Goal: Information Seeking & Learning: Learn about a topic

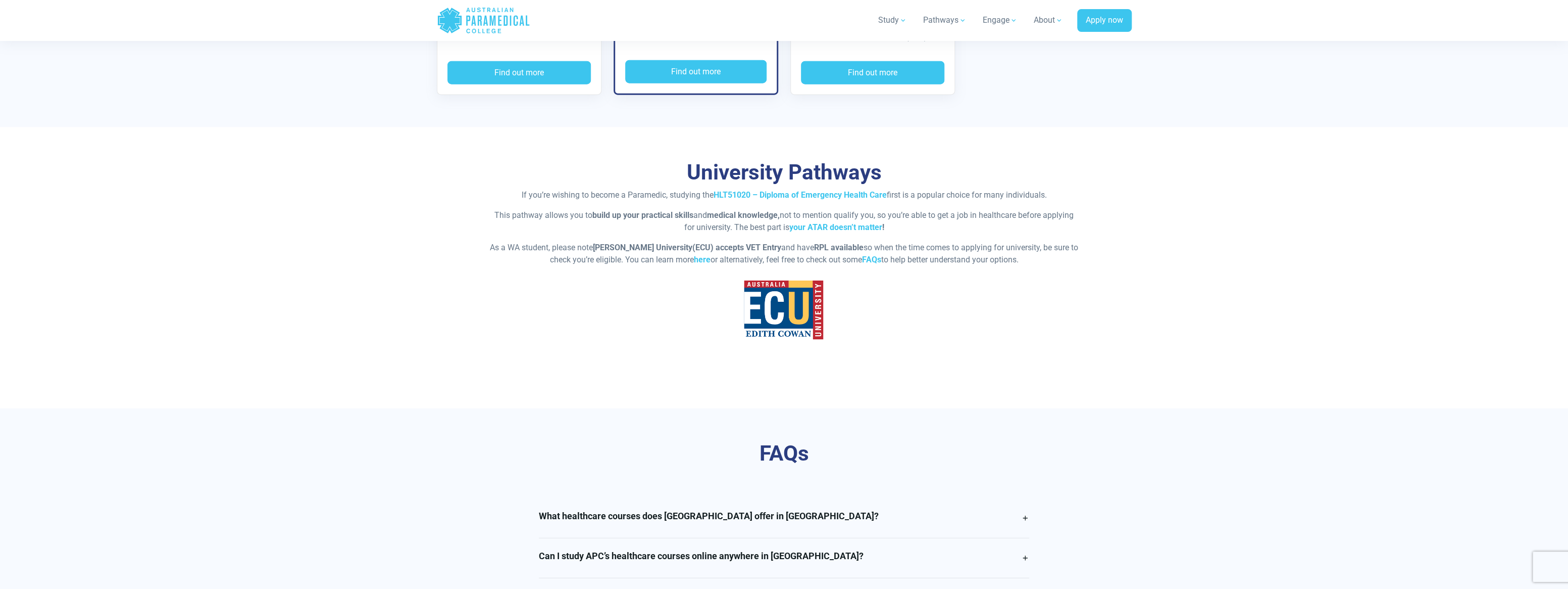
scroll to position [2072, 0]
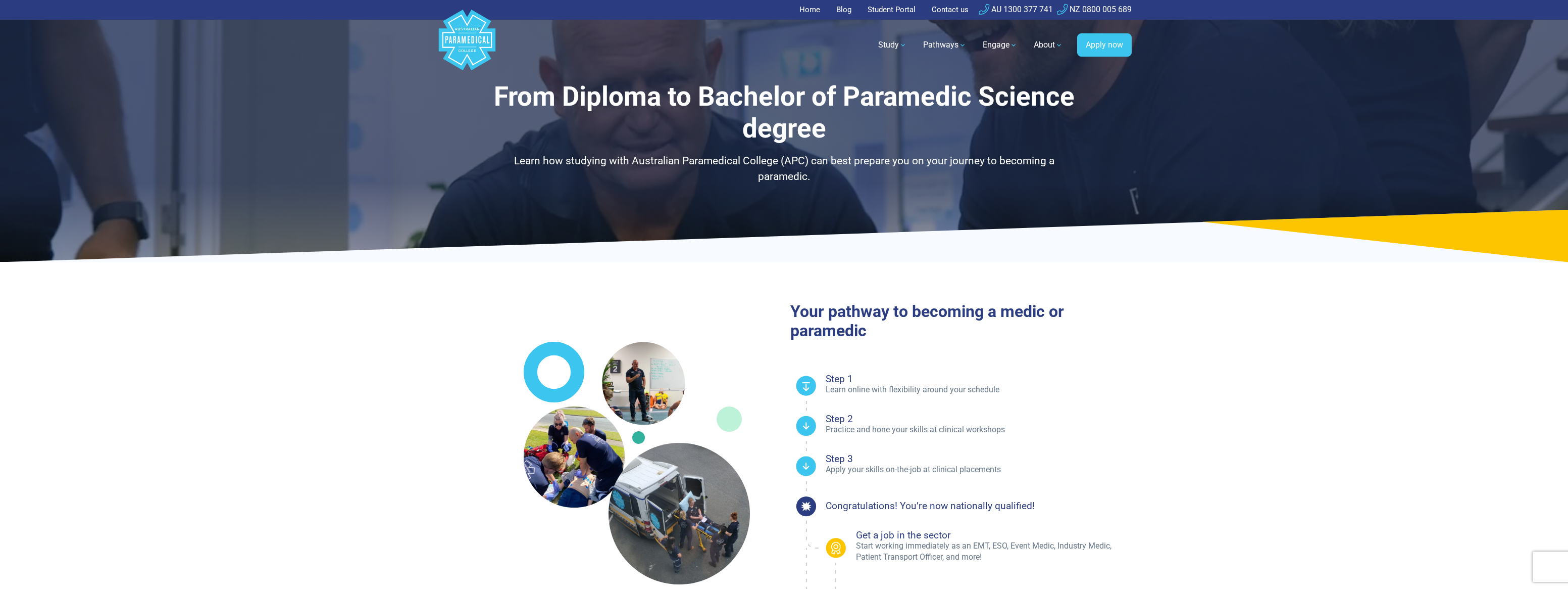
select select "**********"
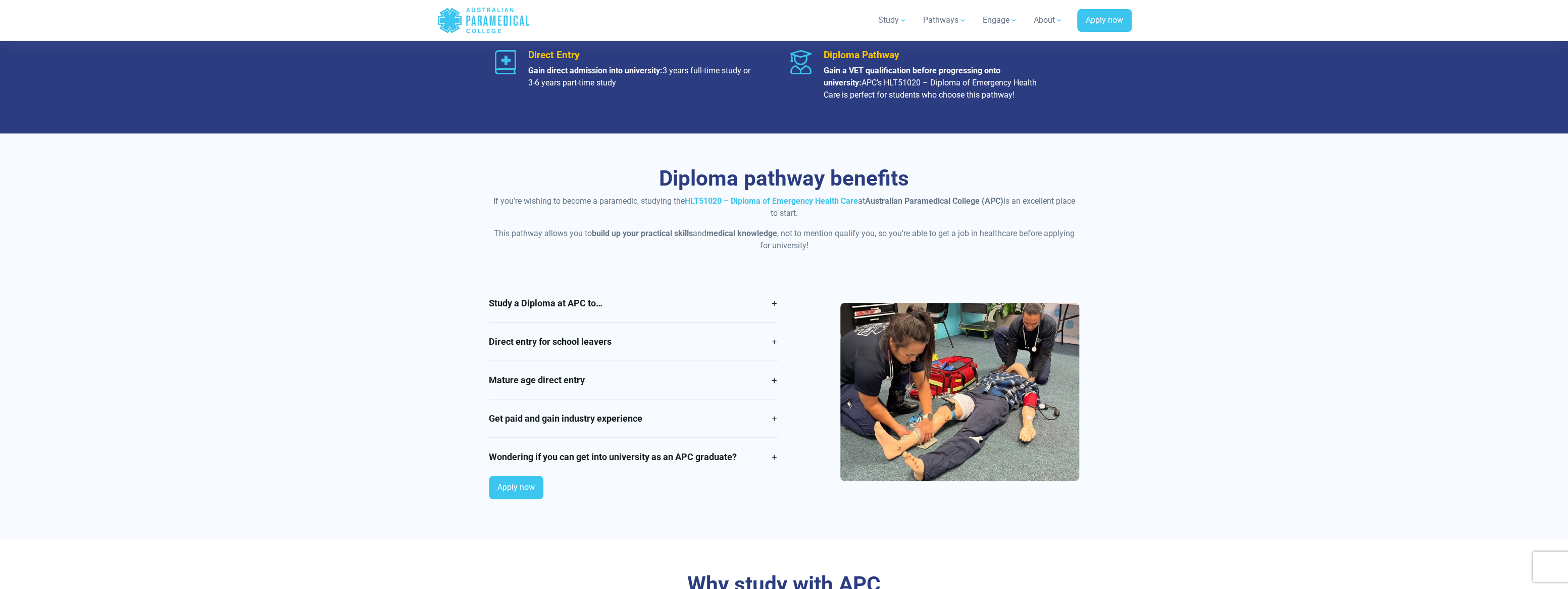
scroll to position [707, 0]
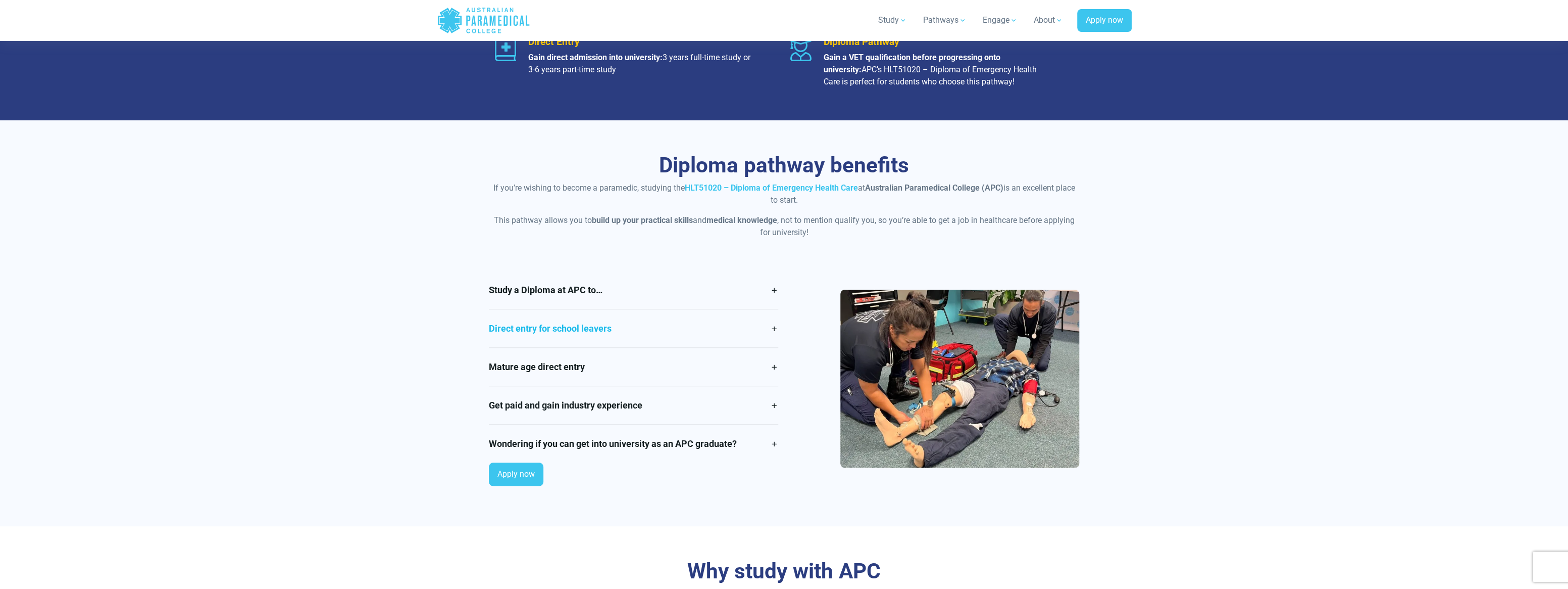
click at [569, 324] on link "Direct entry for school leavers" at bounding box center [633, 328] width 289 height 38
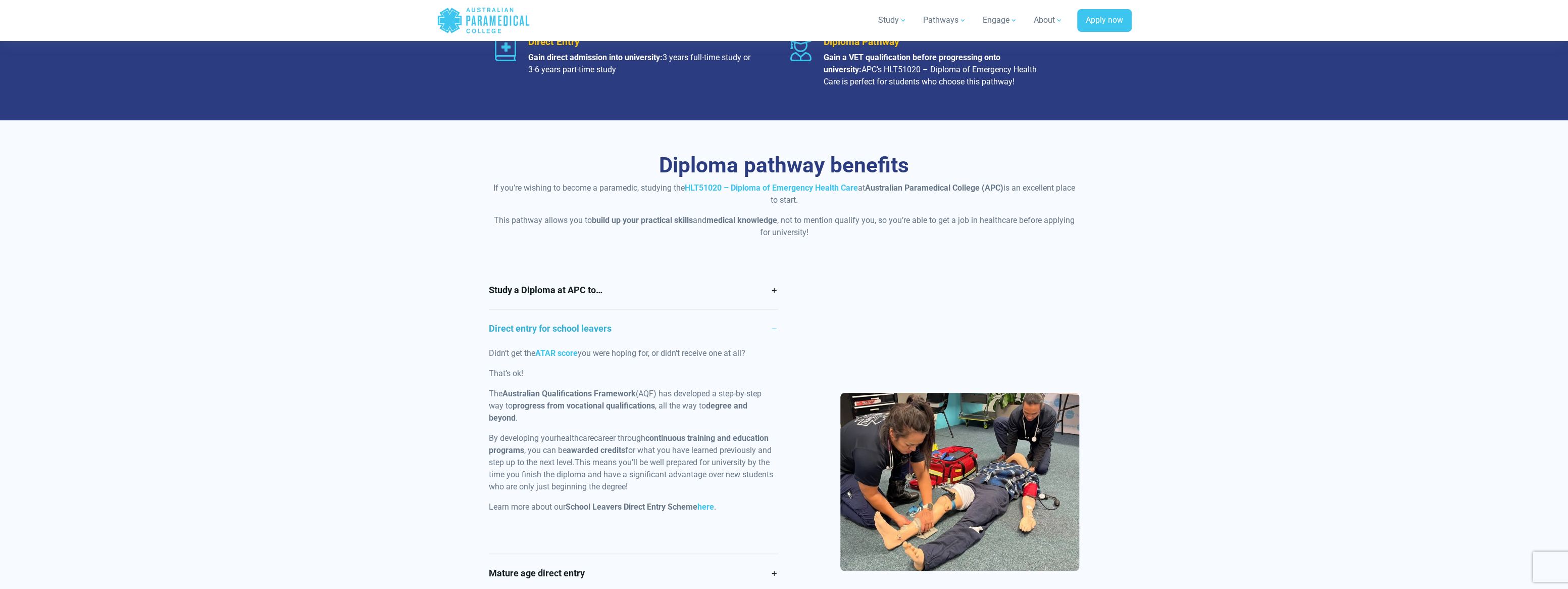
click at [594, 331] on link "Direct entry for school leavers" at bounding box center [633, 328] width 289 height 38
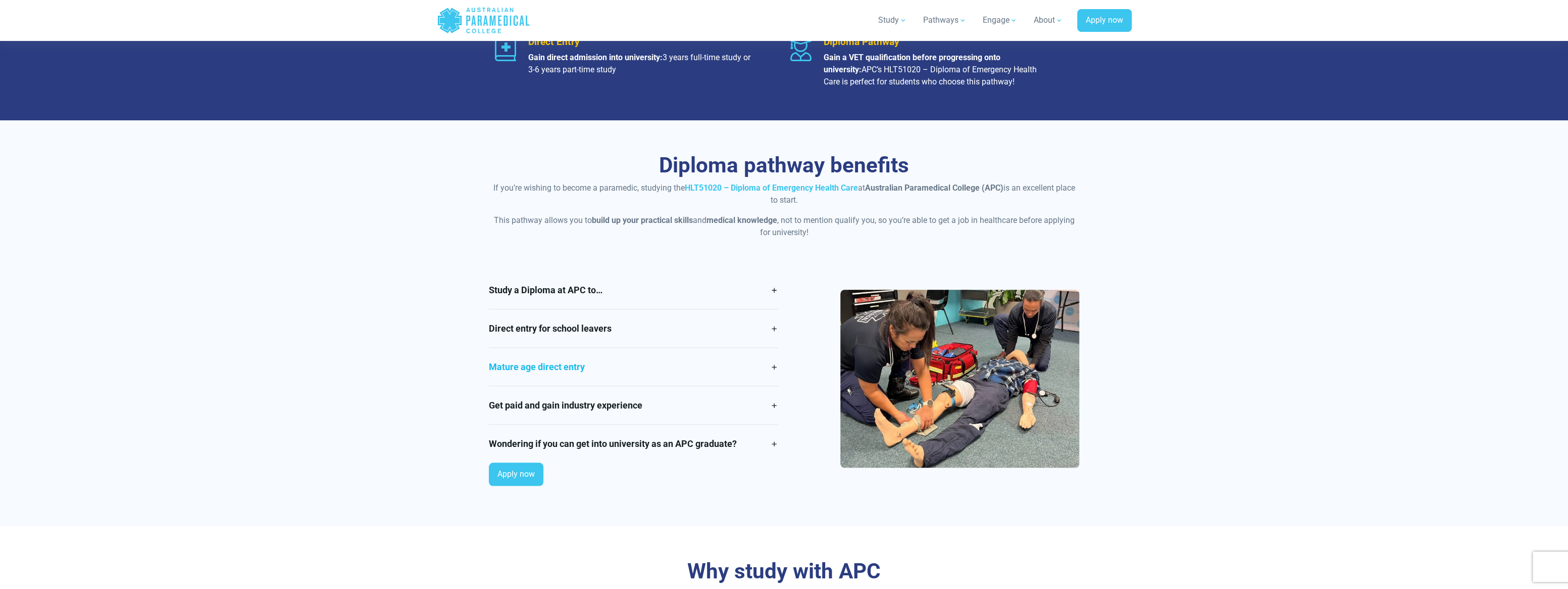
click at [572, 366] on link "Mature age direct entry" at bounding box center [633, 367] width 289 height 38
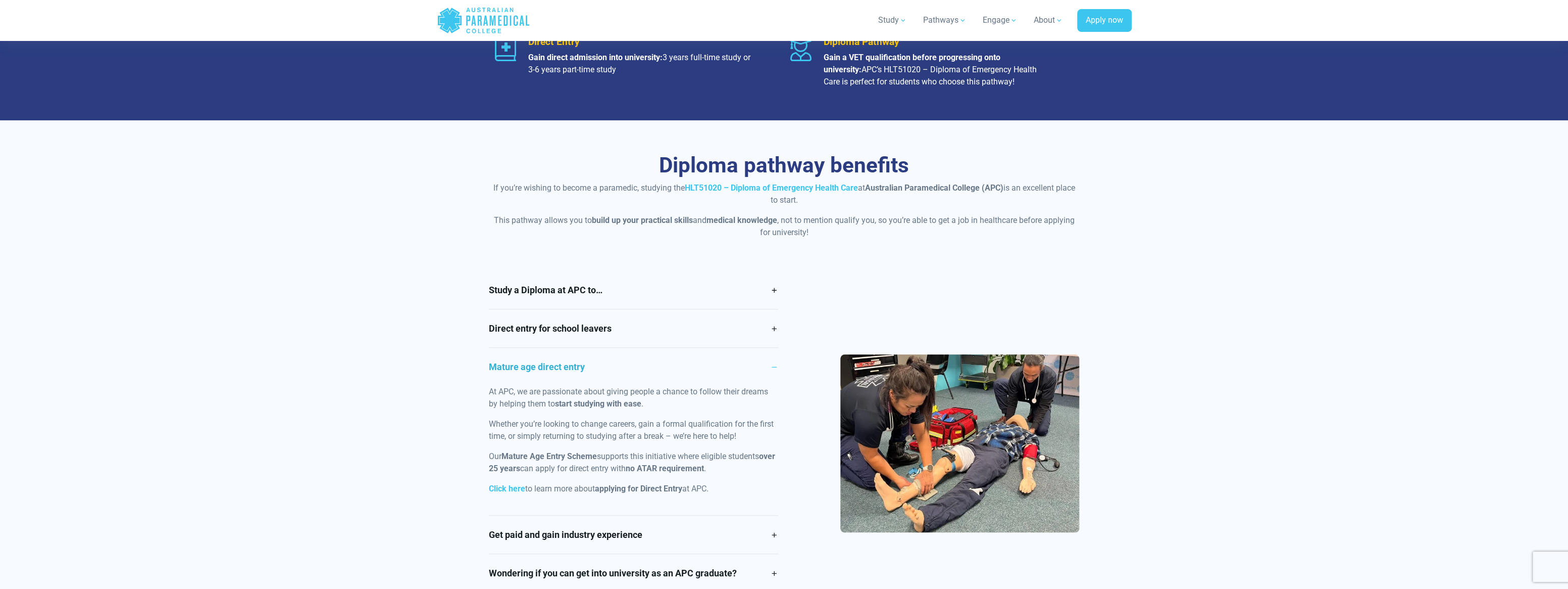
click at [551, 364] on link "Mature age direct entry" at bounding box center [633, 367] width 289 height 38
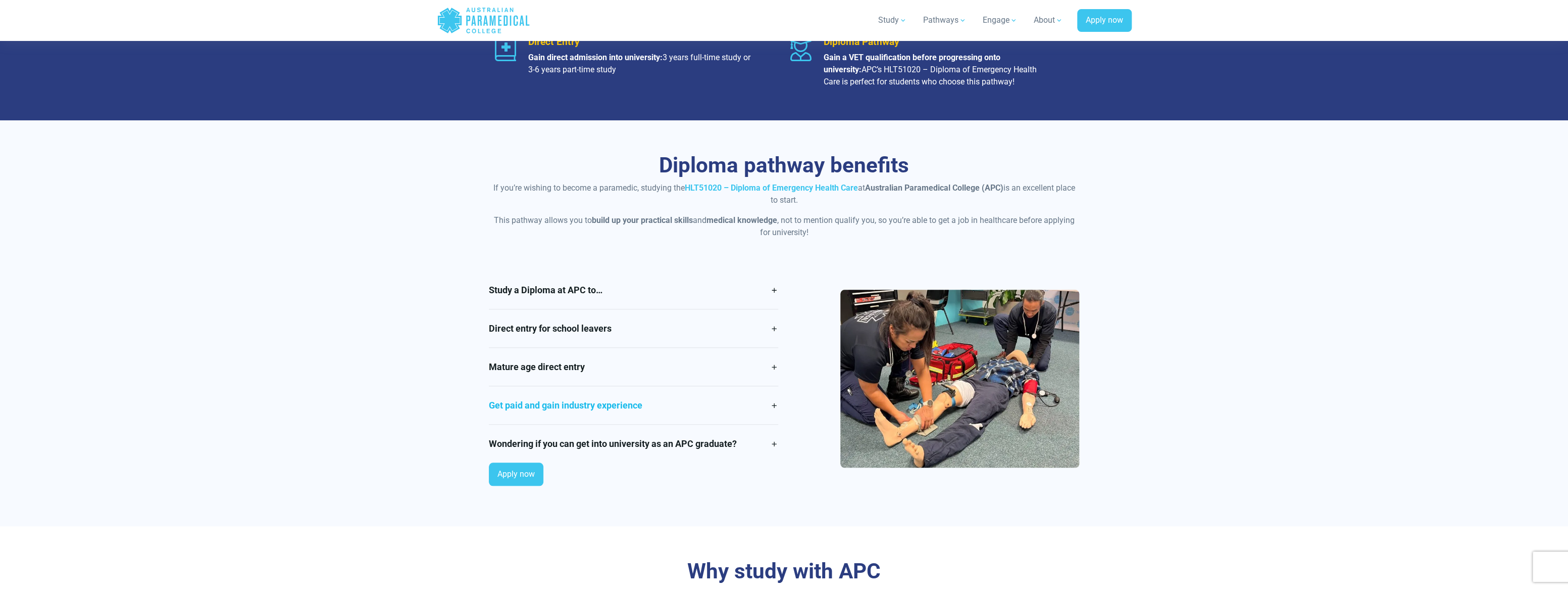
click at [643, 403] on link "Get paid and gain industry experience" at bounding box center [633, 405] width 289 height 38
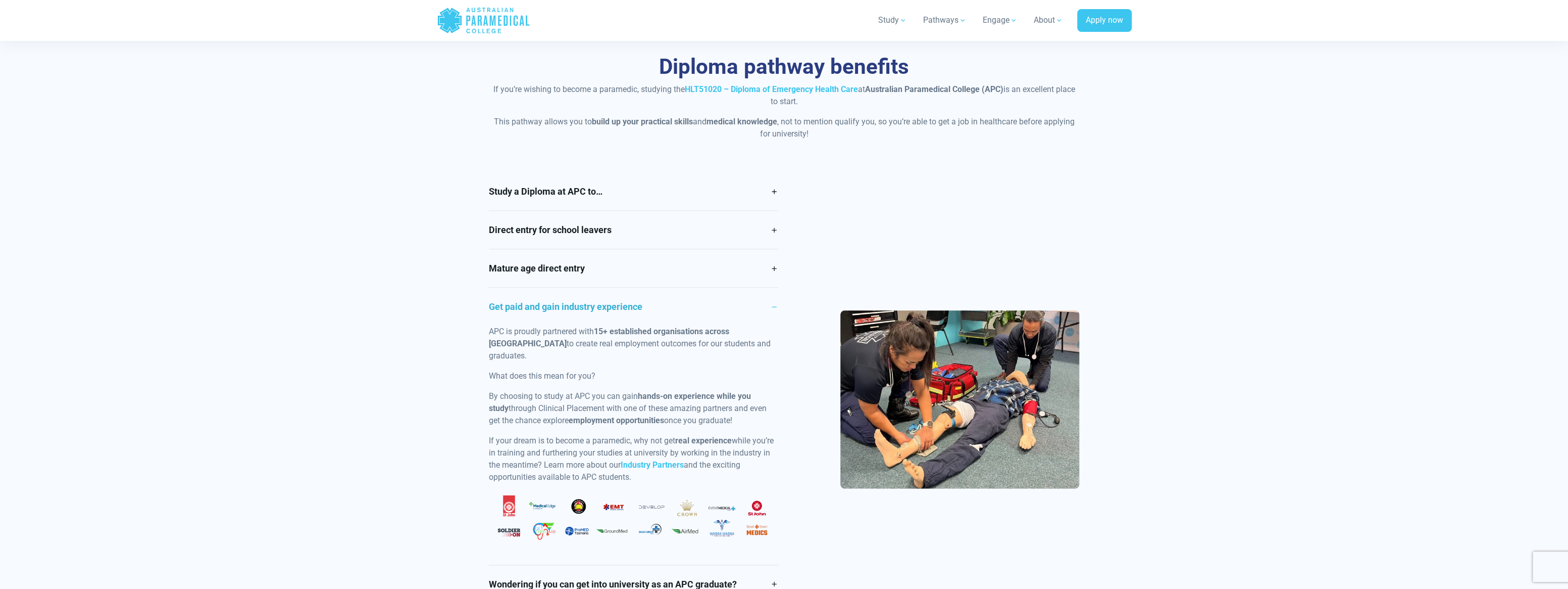
scroll to position [808, 0]
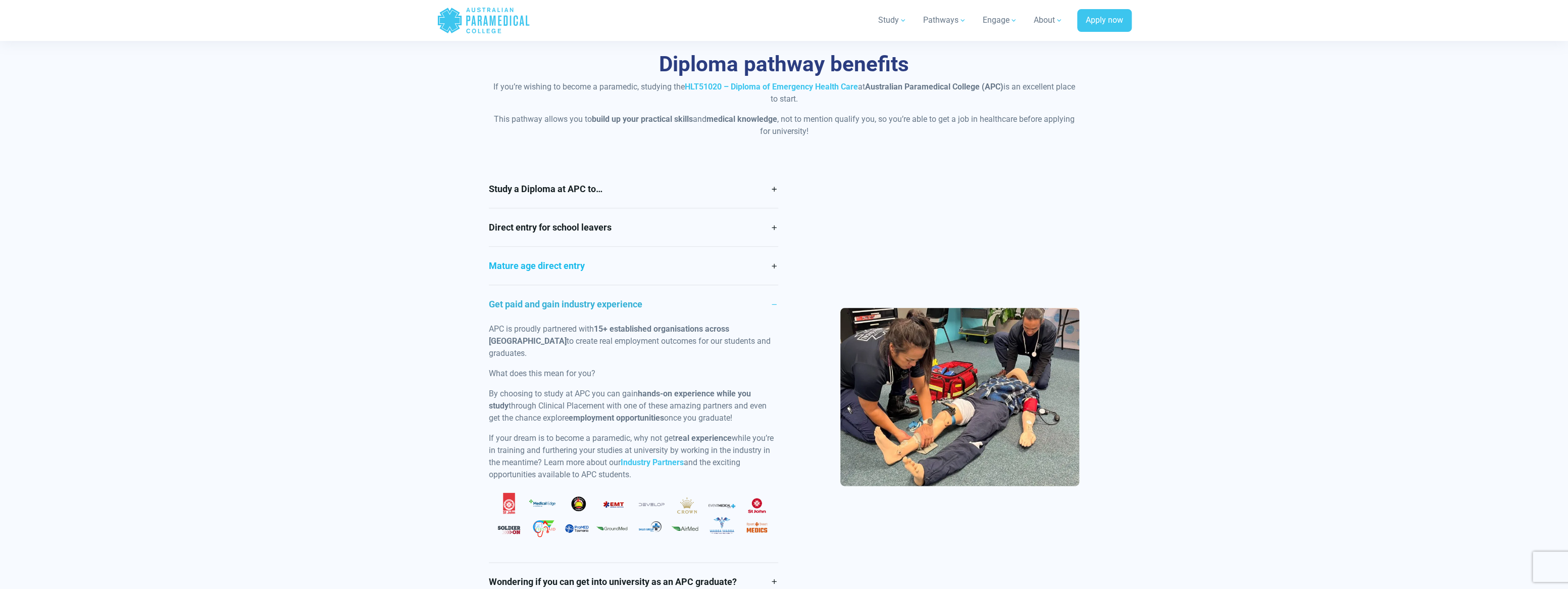
click at [585, 264] on link "Mature age direct entry" at bounding box center [633, 266] width 289 height 38
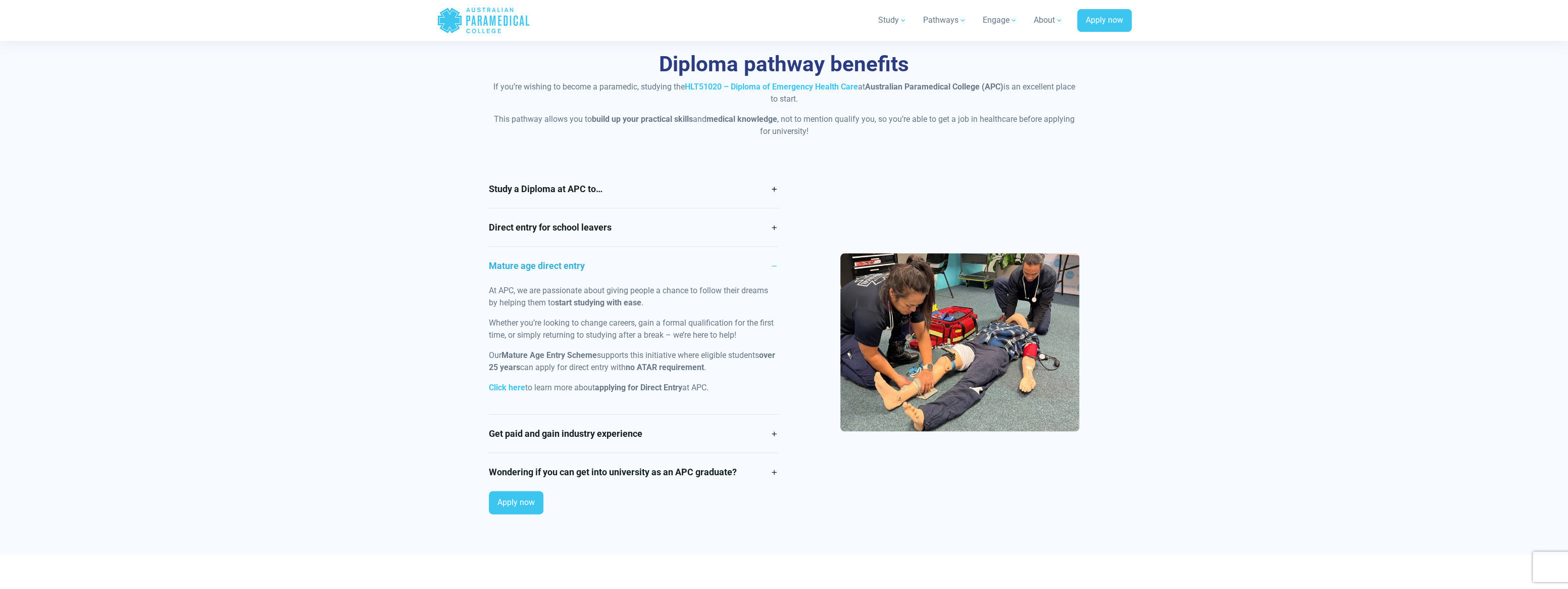
click at [576, 260] on link "Mature age direct entry" at bounding box center [633, 266] width 289 height 38
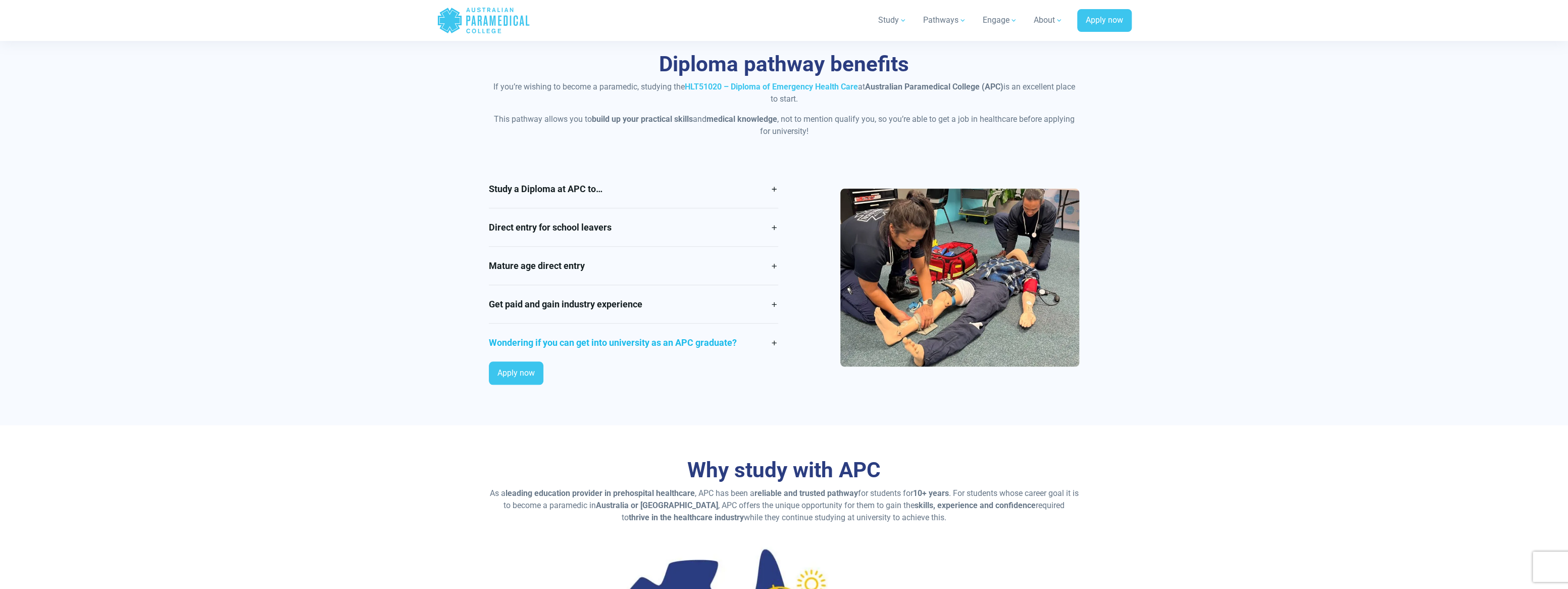
click at [591, 337] on link "Wondering if you can get into university as an APC graduate?" at bounding box center [633, 342] width 289 height 38
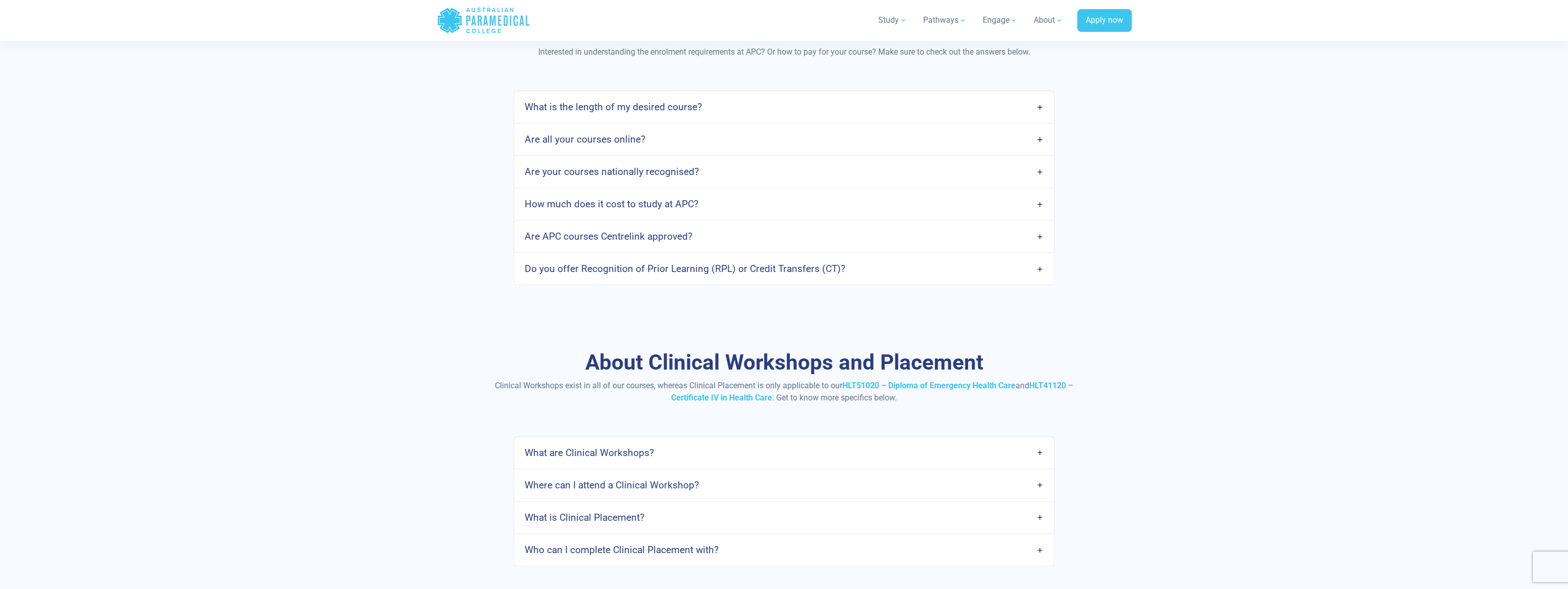
scroll to position [1010, 0]
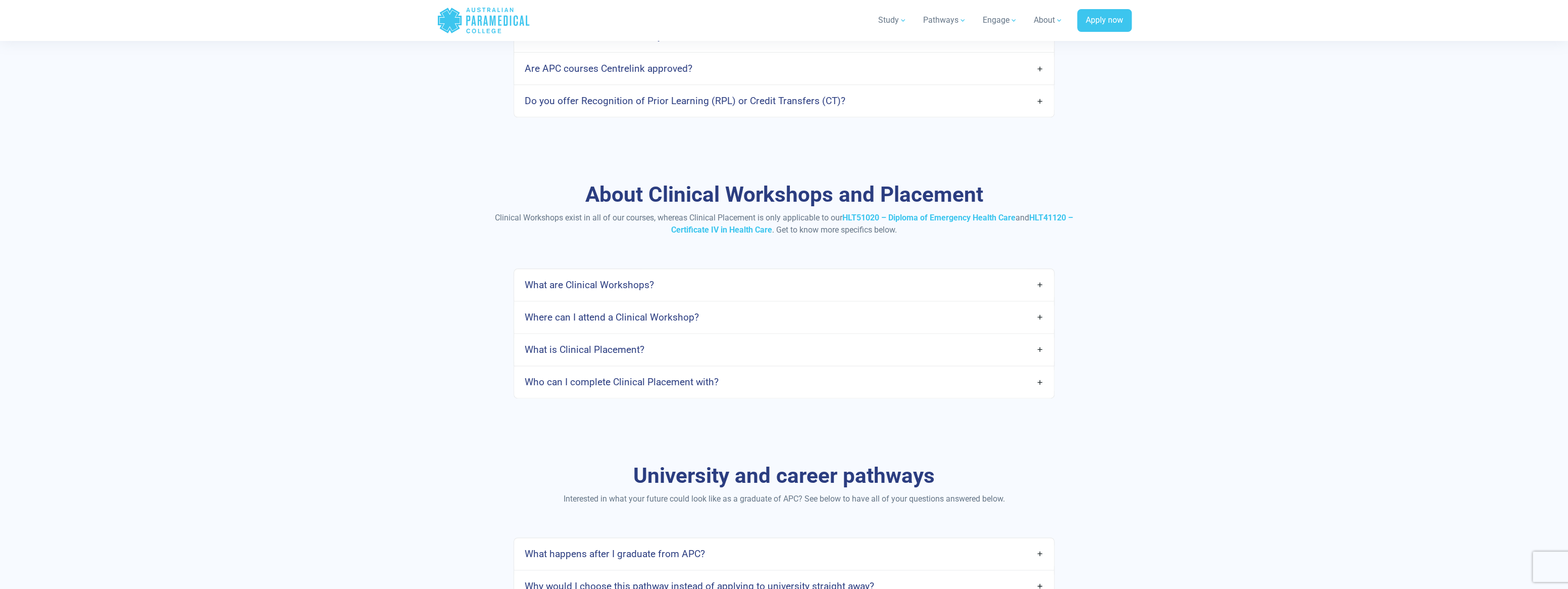
click at [784, 99] on h4 "Do you offer Recognition of Prior Learning (RPL) or Credit Transfers (CT)?" at bounding box center [684, 101] width 321 height 12
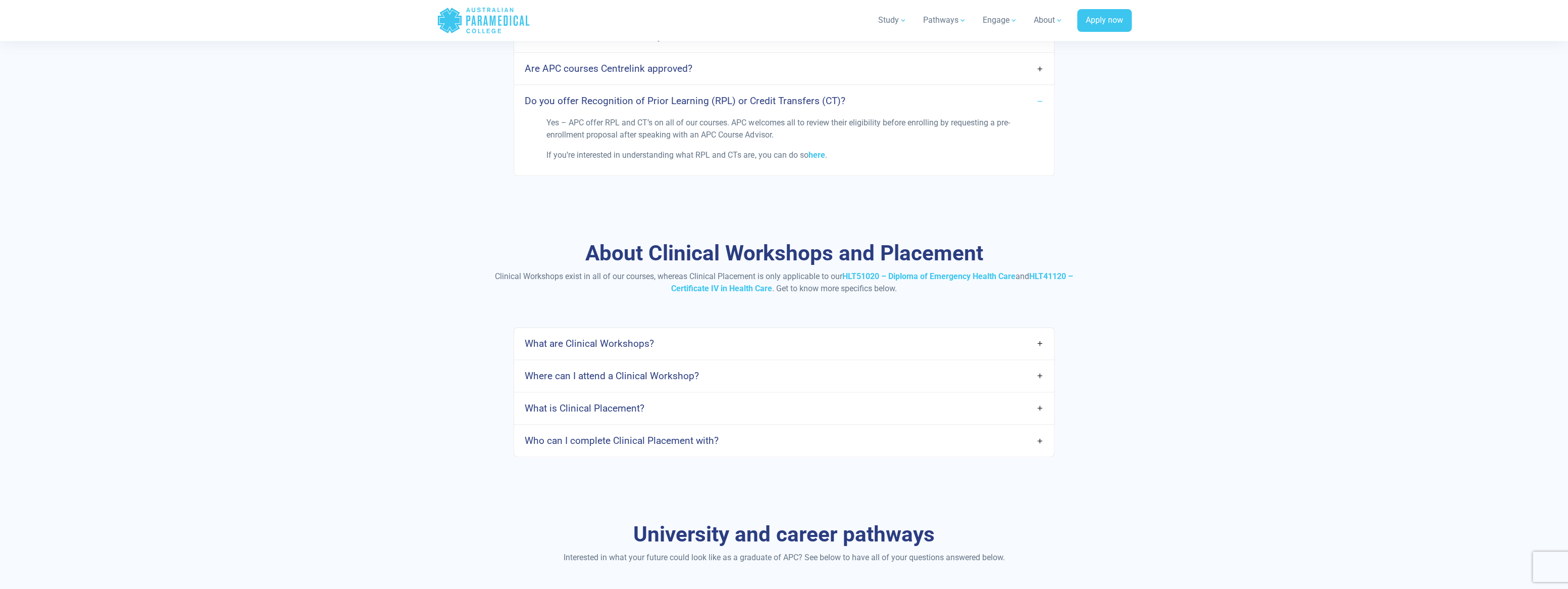
click at [784, 99] on h4 "Do you offer Recognition of Prior Learning (RPL) or Credit Transfers (CT)?" at bounding box center [684, 101] width 321 height 12
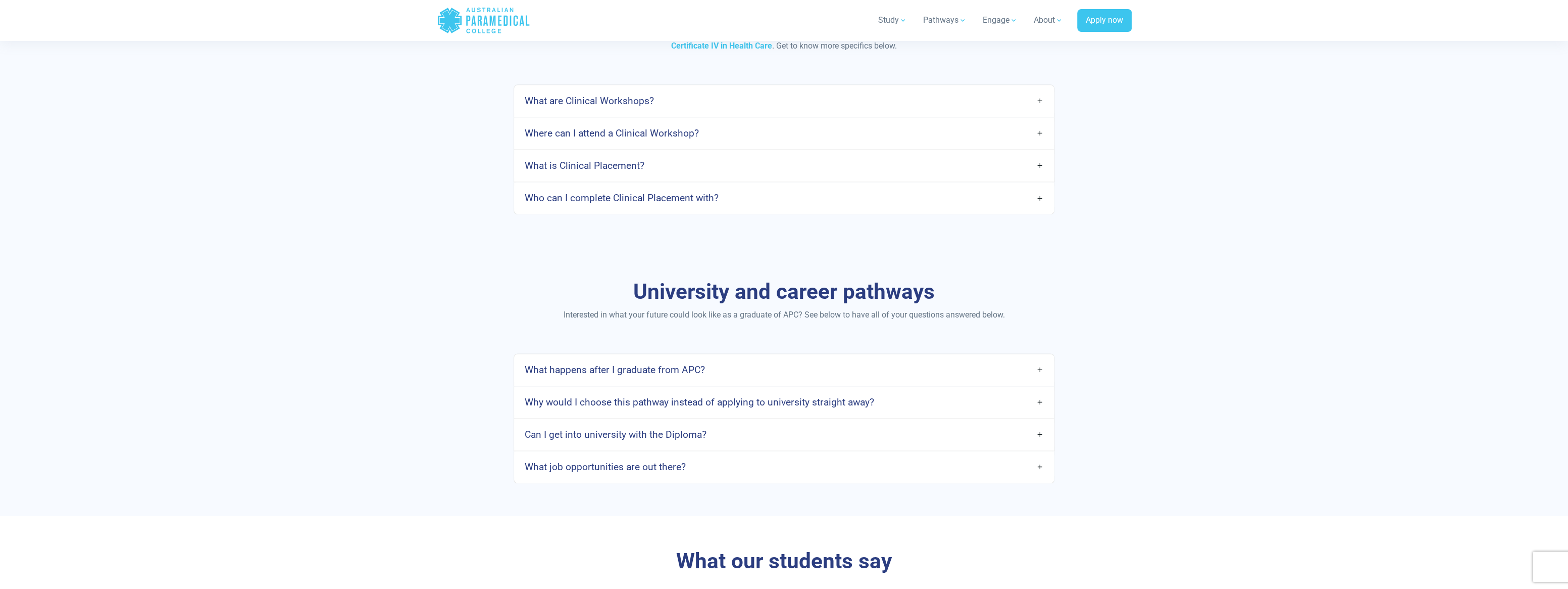
scroll to position [1213, 0]
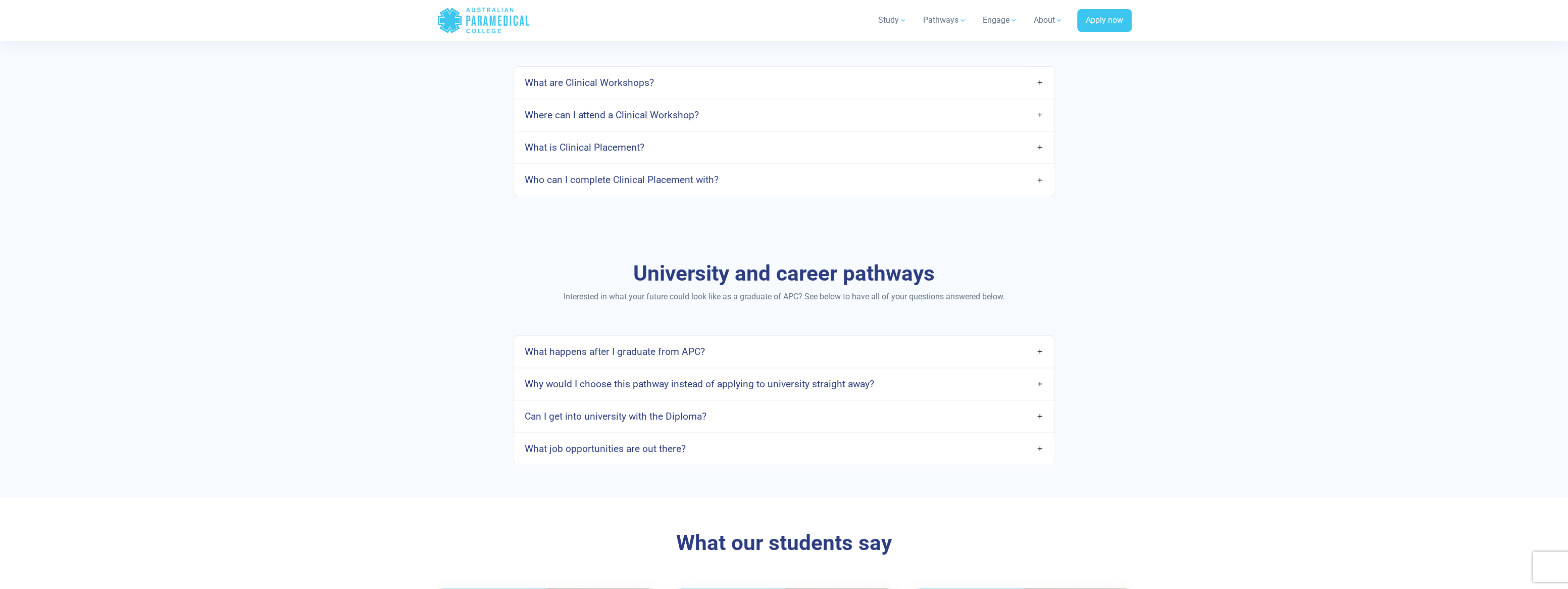
click at [673, 174] on h4 "Who can I complete Clinical Placement with?" at bounding box center [621, 179] width 194 height 12
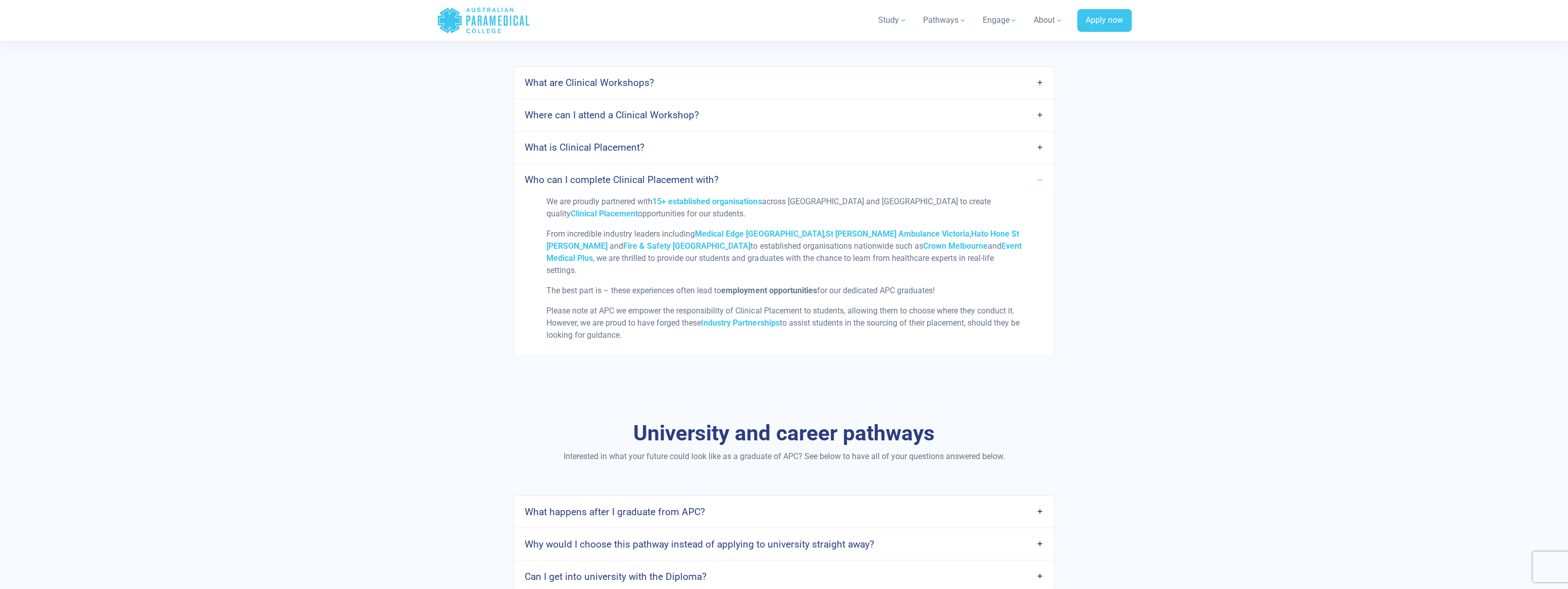
click at [674, 174] on h4 "Who can I complete Clinical Placement with?" at bounding box center [621, 179] width 194 height 12
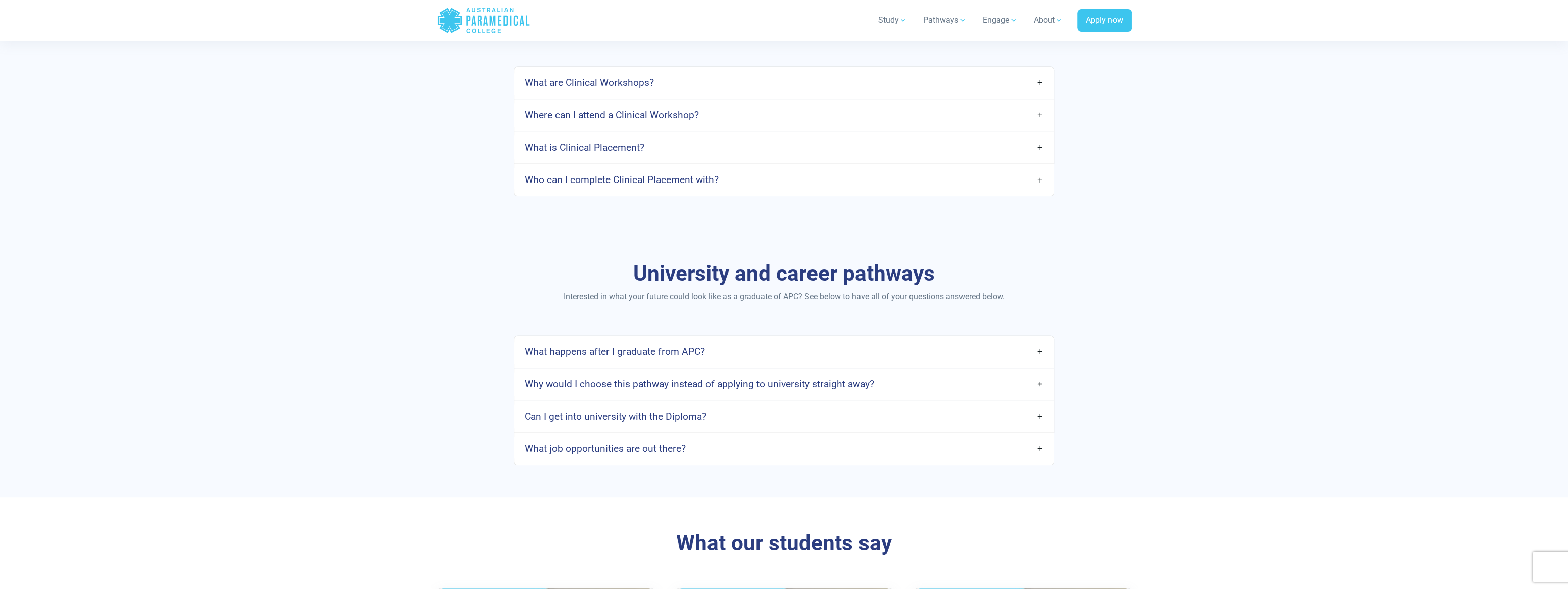
click at [678, 347] on h4 "What happens after I graduate from APC?" at bounding box center [614, 351] width 180 height 12
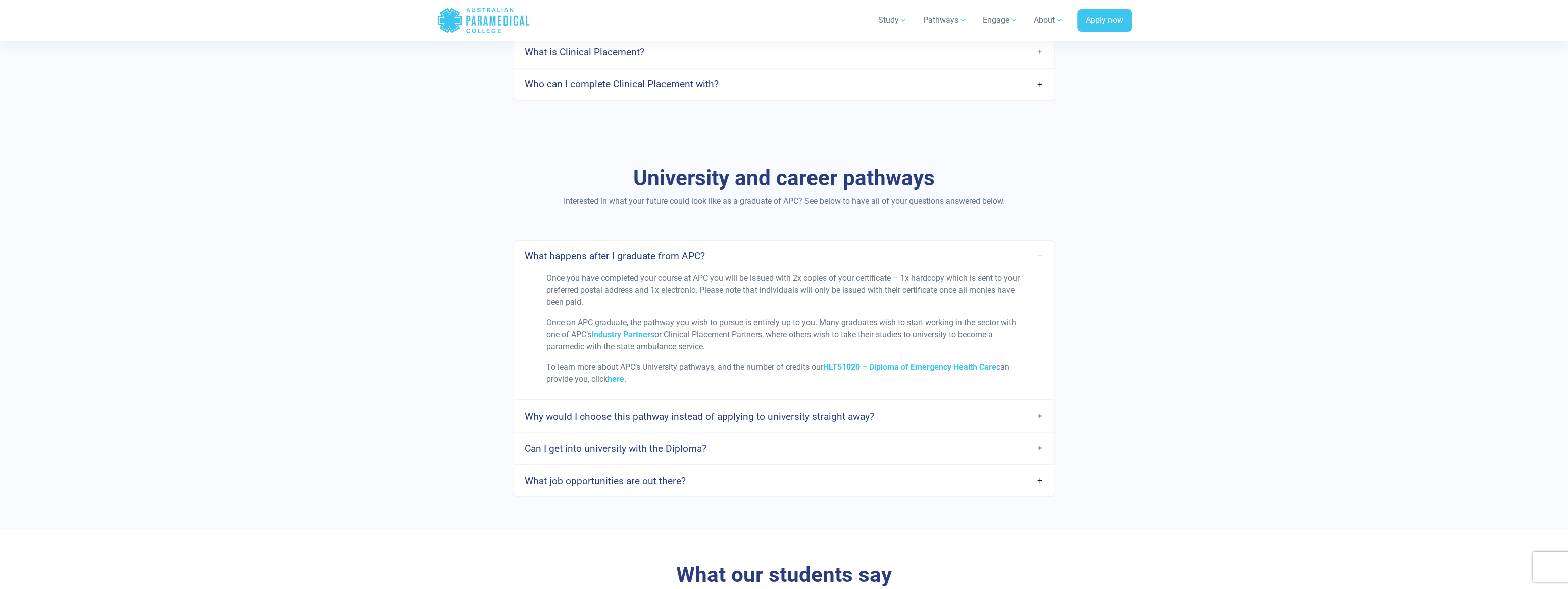
scroll to position [1314, 0]
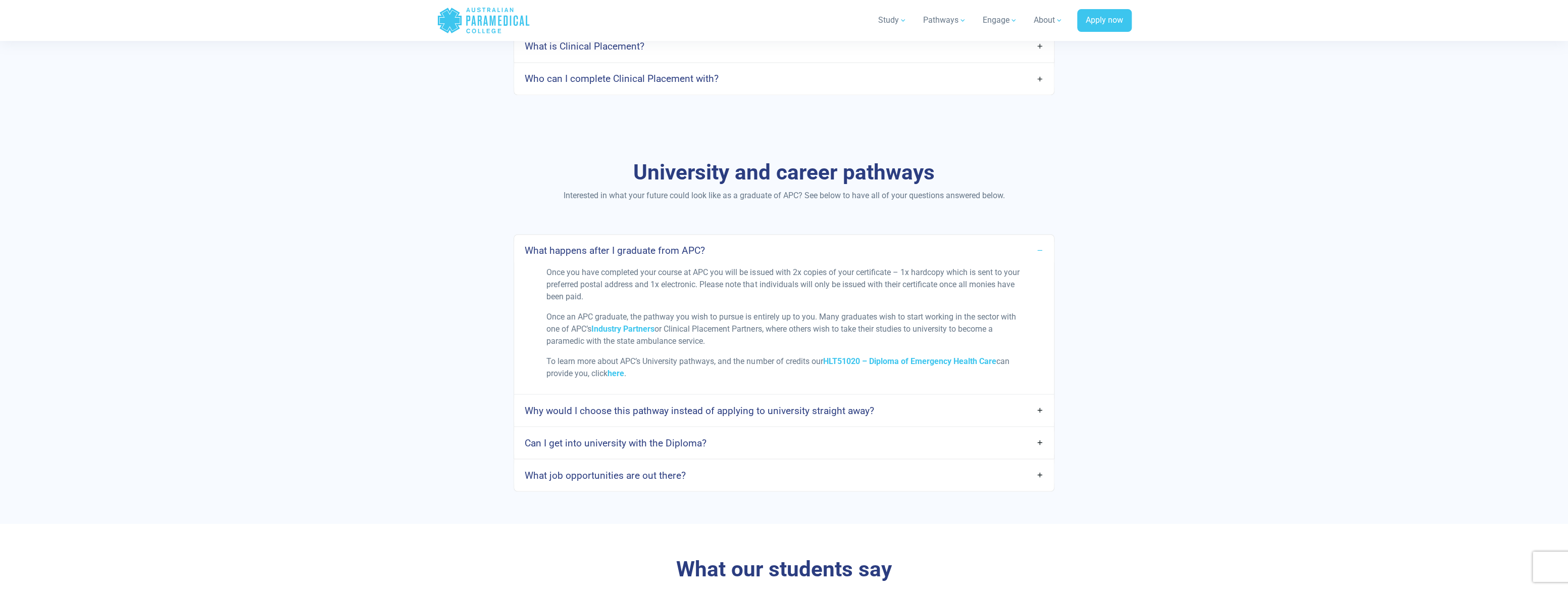
click at [575, 442] on h4 "Can I get into university with the Diploma?" at bounding box center [615, 442] width 182 height 12
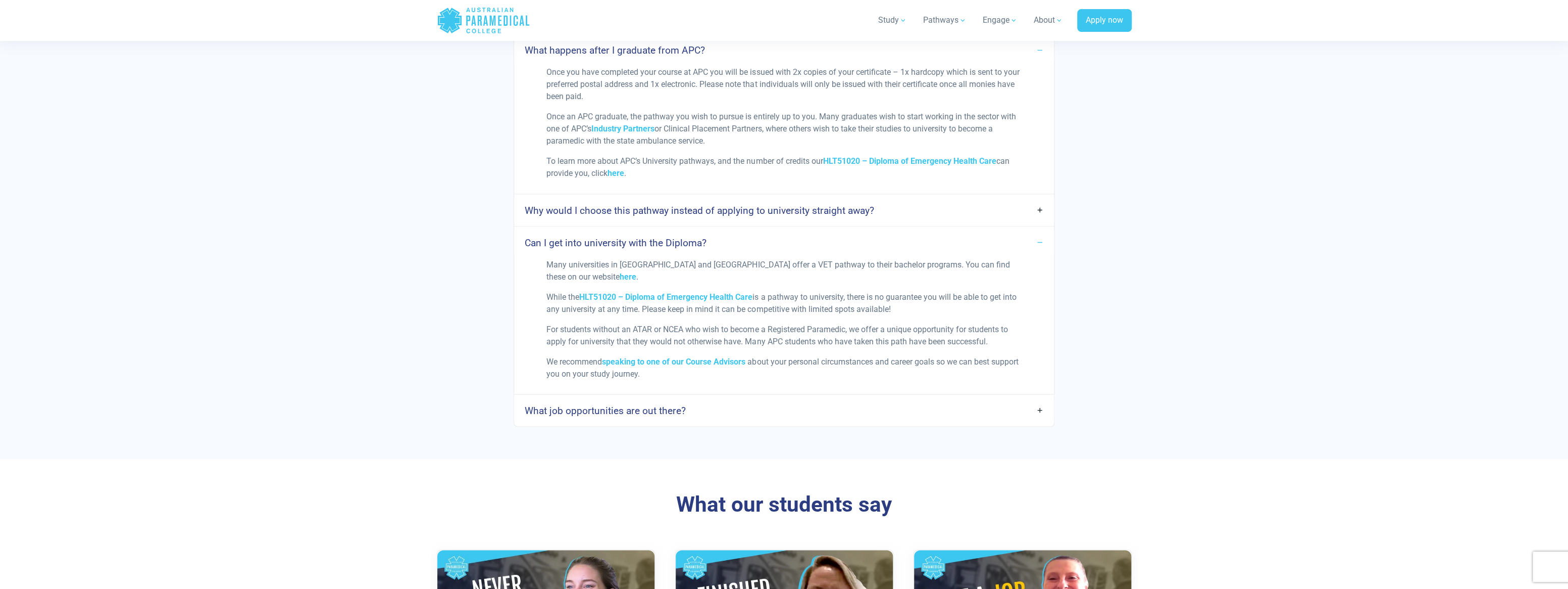
scroll to position [1516, 0]
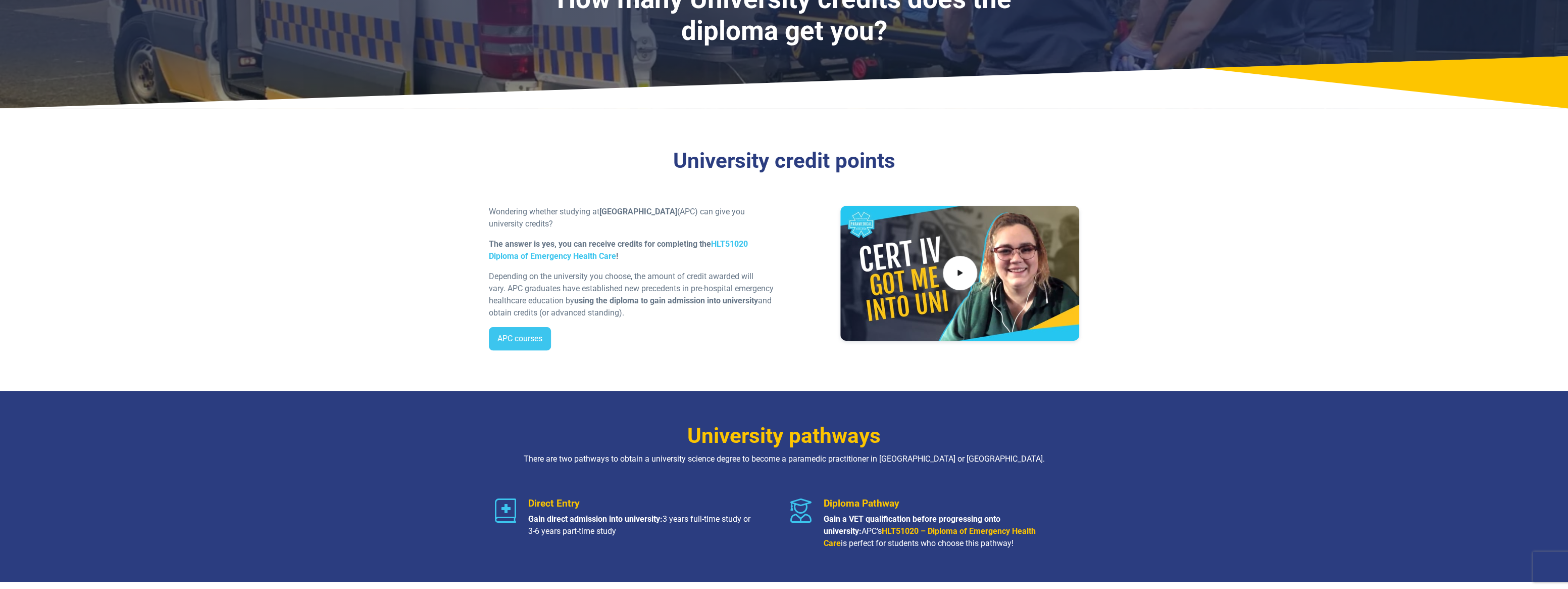
scroll to position [101, 0]
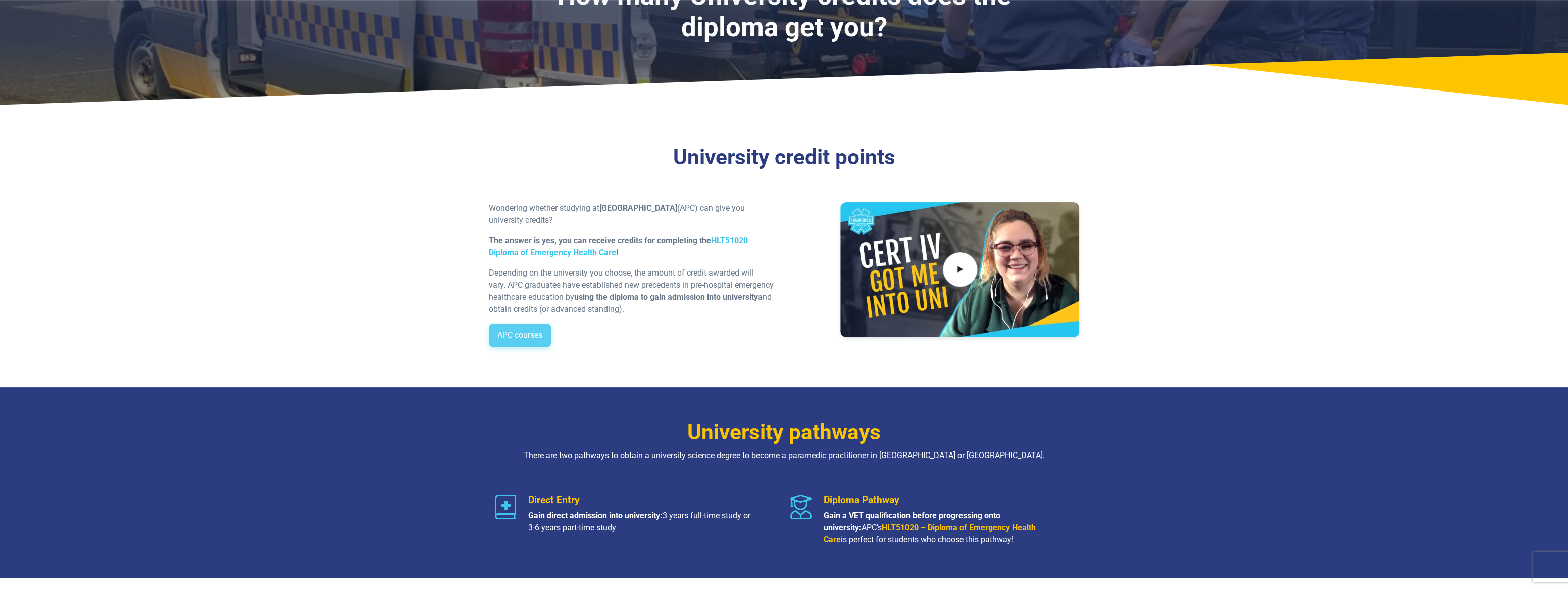
drag, startPoint x: 525, startPoint y: 331, endPoint x: 544, endPoint y: 341, distance: 21.5
click at [525, 331] on link "APC courses" at bounding box center [520, 335] width 62 height 23
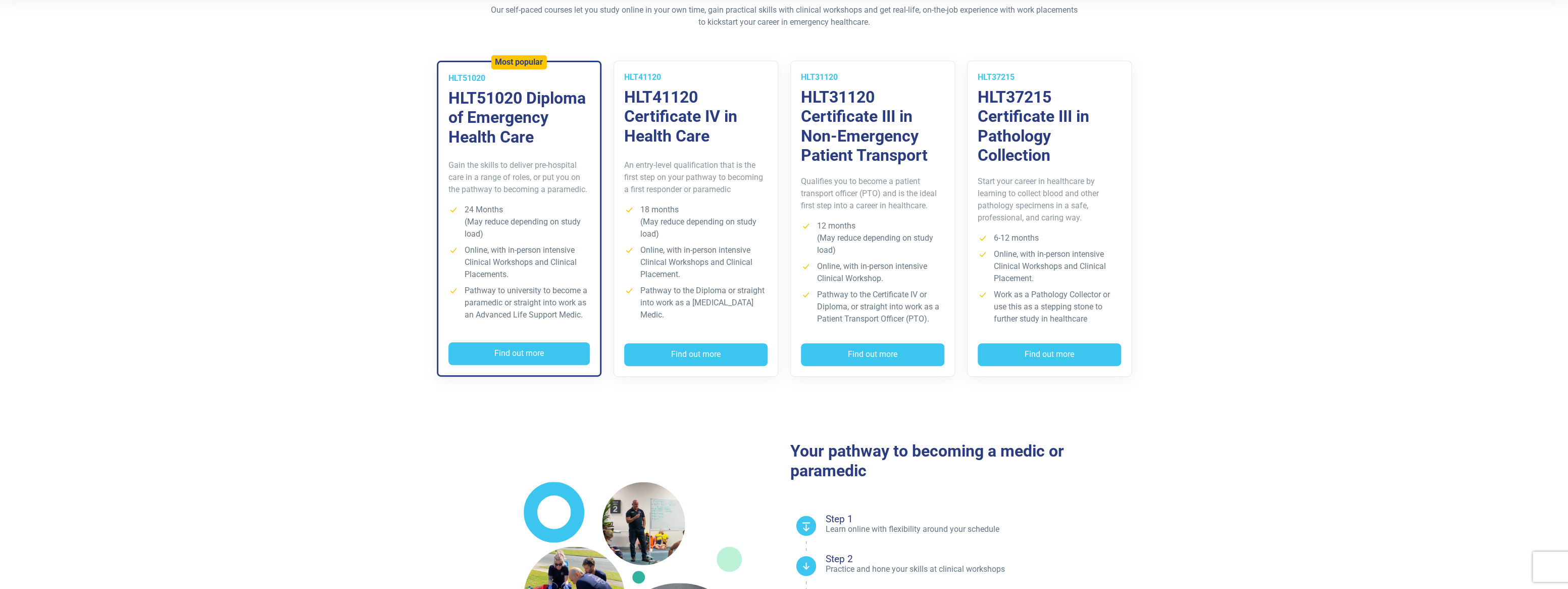
scroll to position [354, 0]
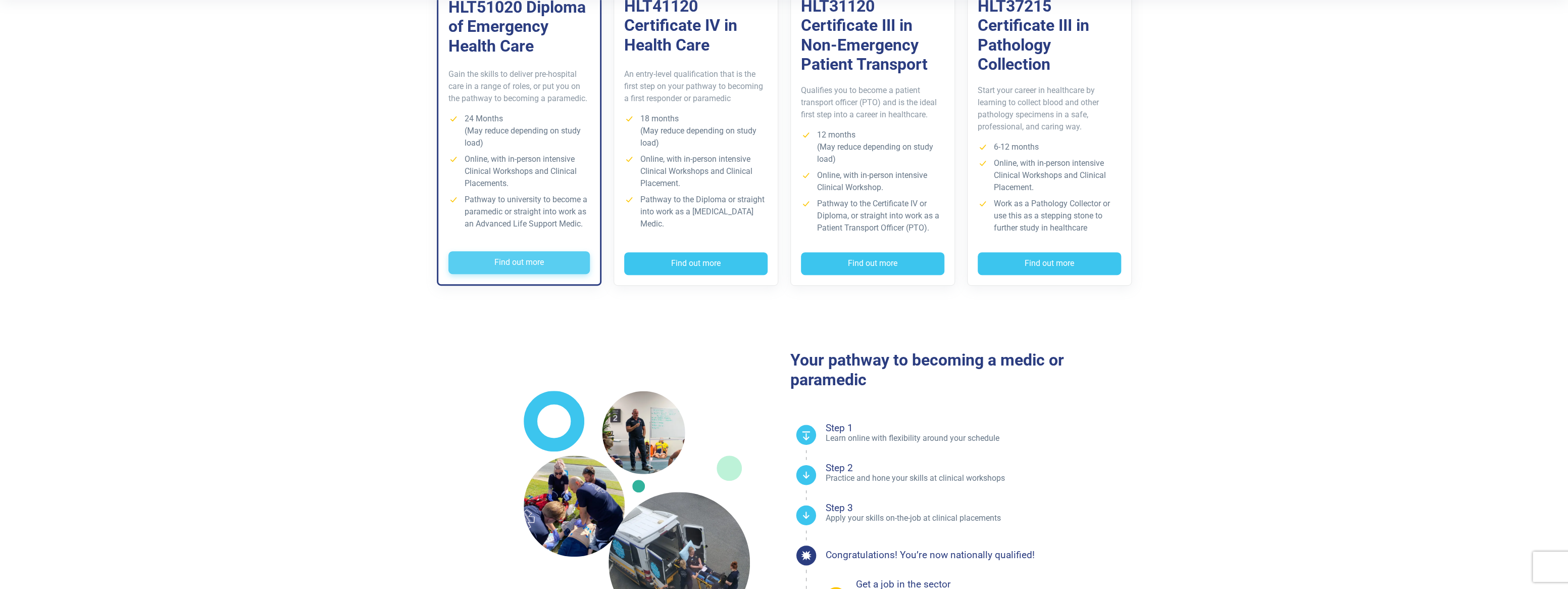
click at [504, 251] on button "Find out more" at bounding box center [519, 263] width 141 height 23
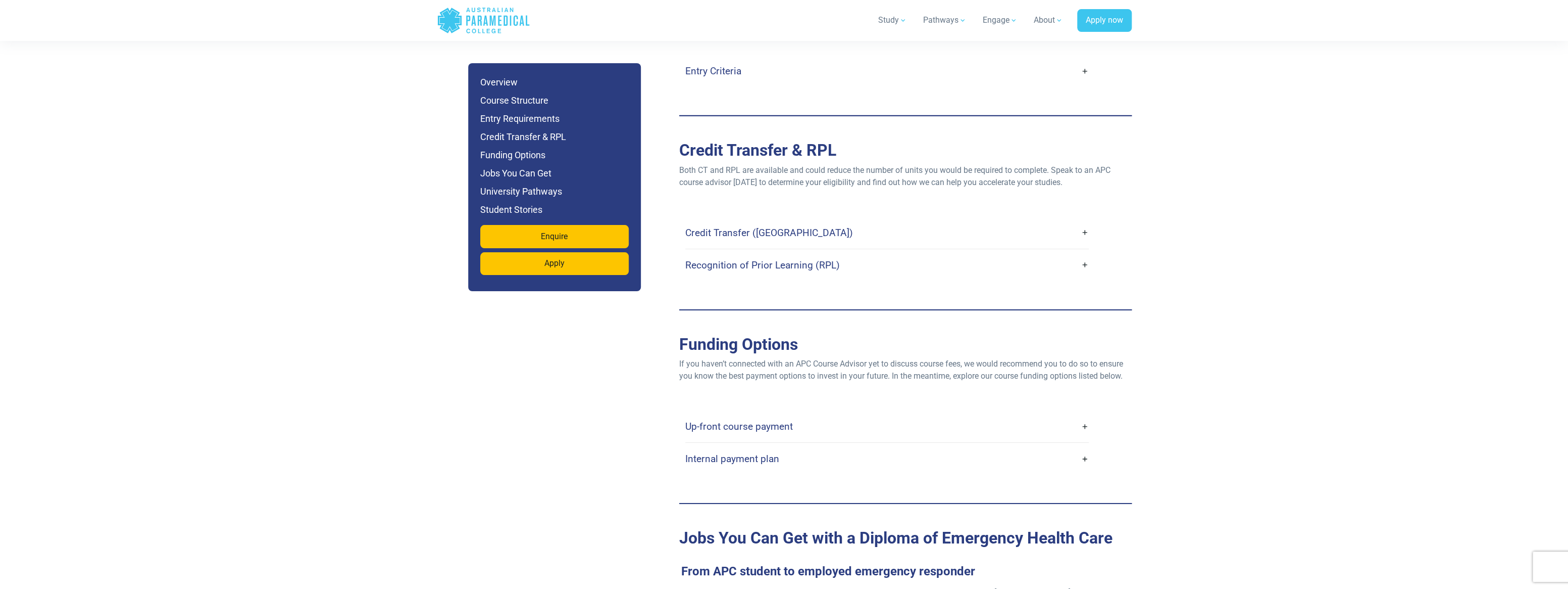
scroll to position [2880, 0]
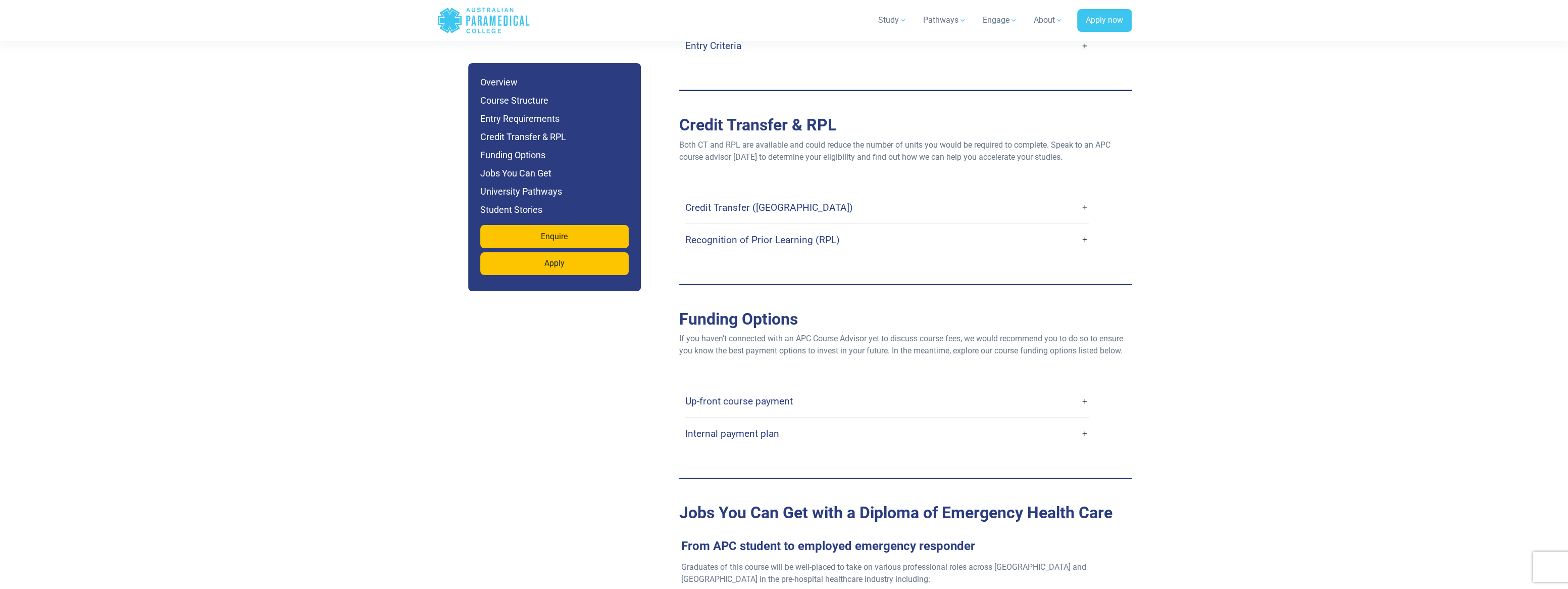
click at [831, 196] on link "Credit Transfer ([GEOGRAPHIC_DATA])" at bounding box center [887, 207] width 404 height 24
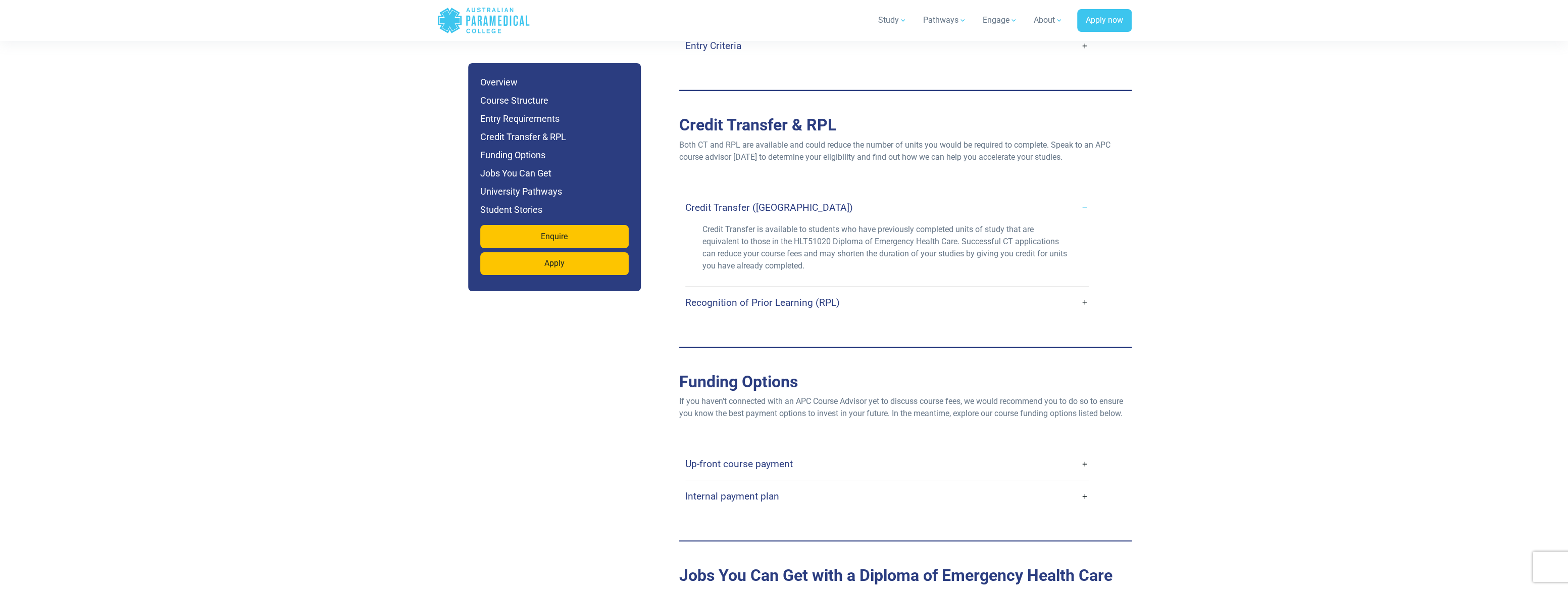
click at [845, 196] on link "Credit Transfer ([GEOGRAPHIC_DATA])" at bounding box center [887, 207] width 404 height 24
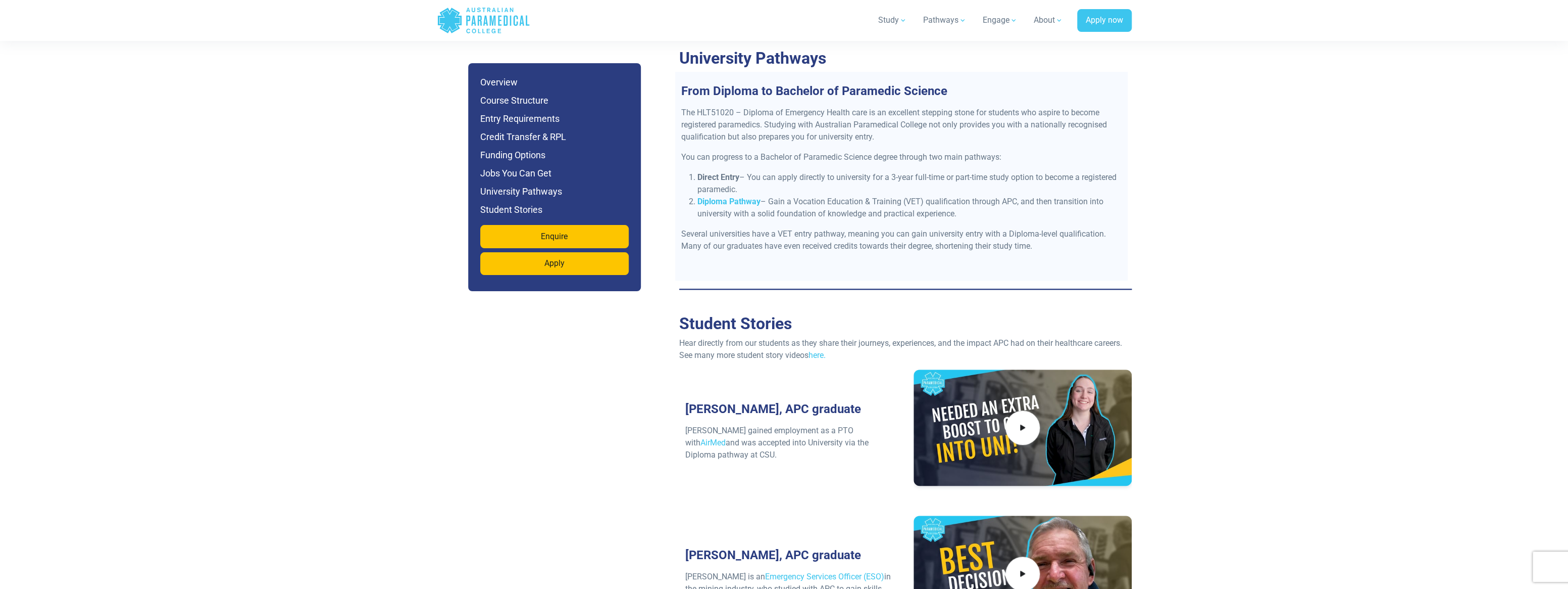
scroll to position [4093, 0]
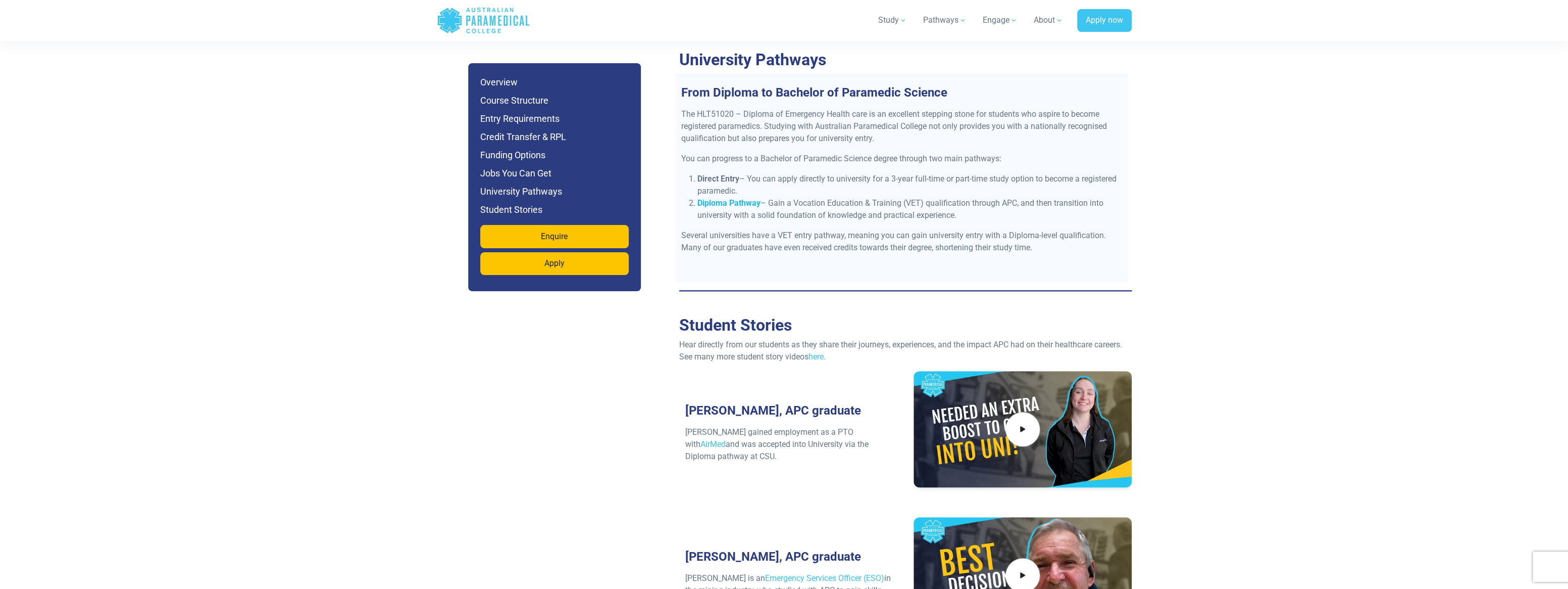
click at [736, 198] on strong "Diploma Pathway" at bounding box center [729, 203] width 63 height 10
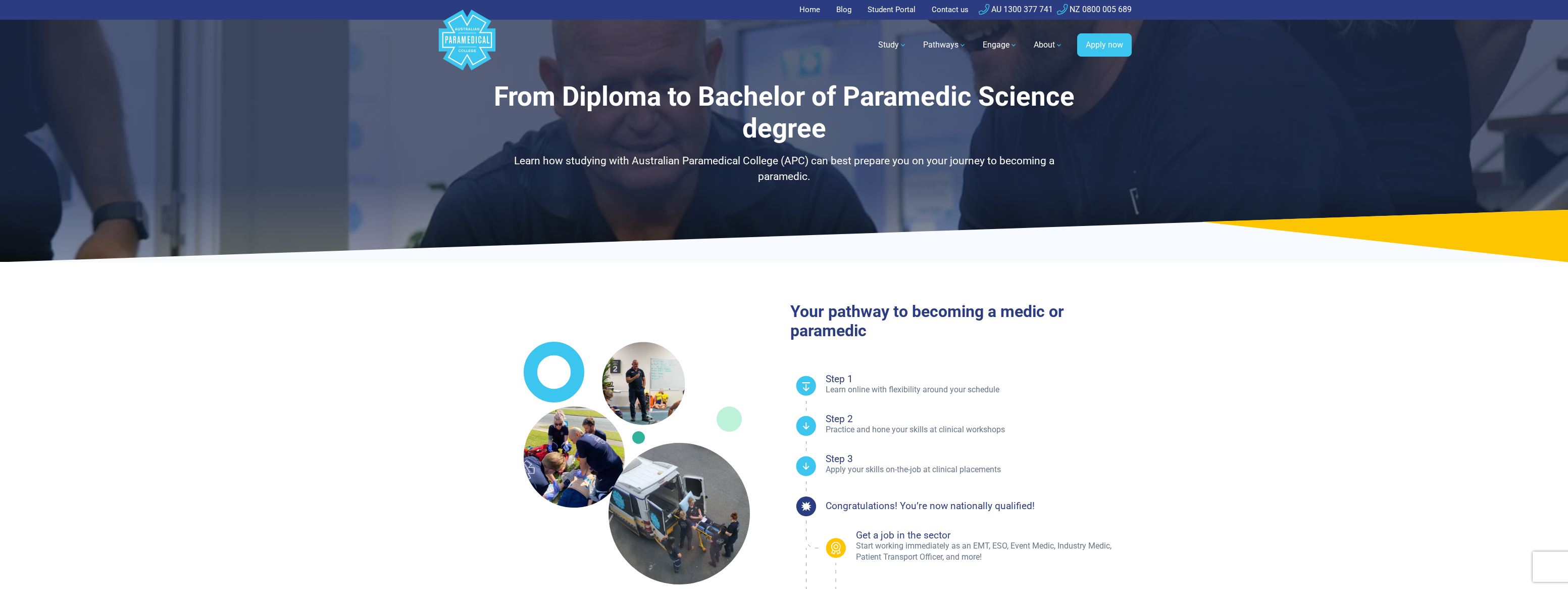
select select "**********"
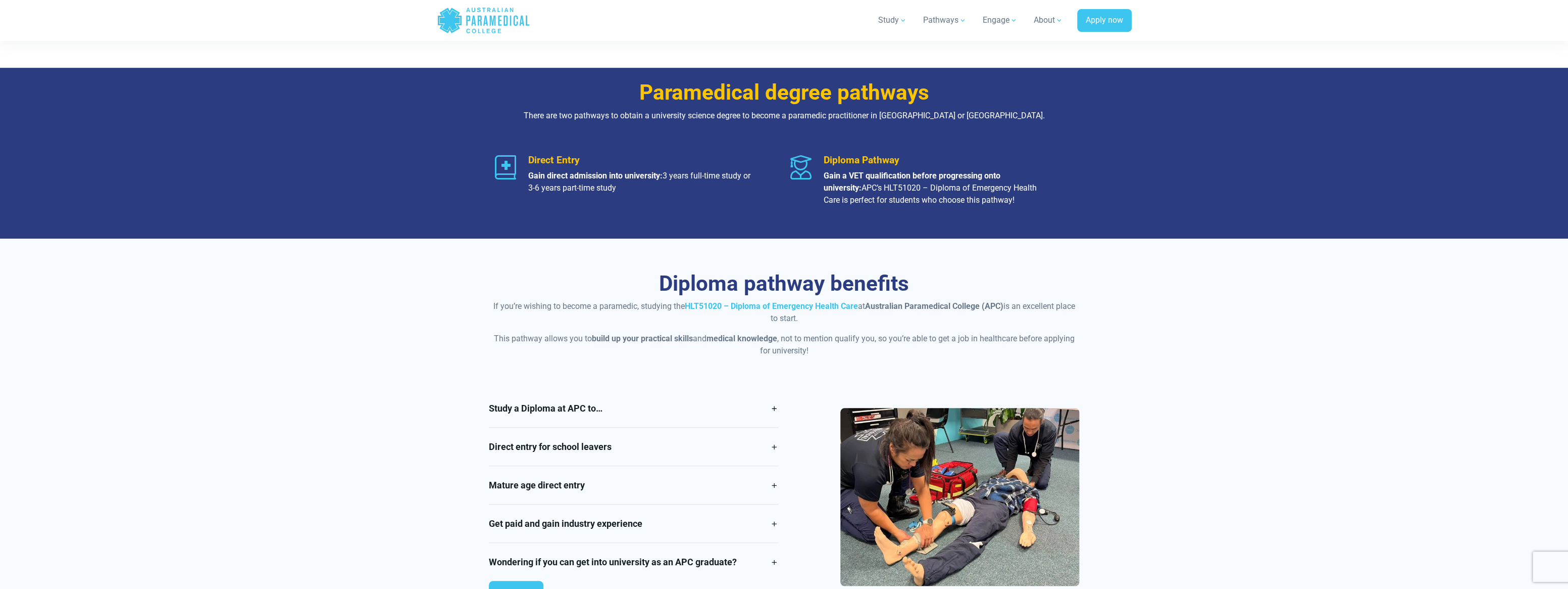
scroll to position [607, 0]
